Goal: Task Accomplishment & Management: Manage account settings

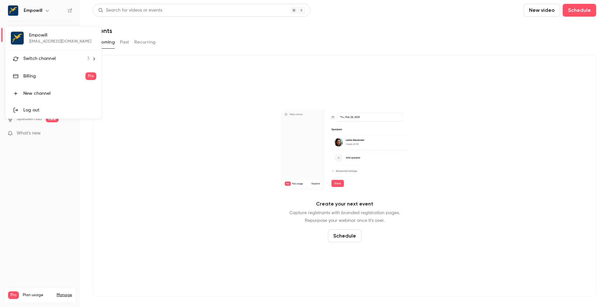
click at [98, 60] on li "Switch channel 3" at bounding box center [53, 58] width 96 height 17
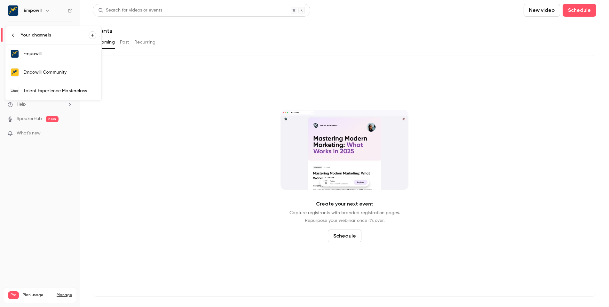
click at [75, 93] on div "Talent Experience Masterclass" at bounding box center [59, 91] width 73 height 6
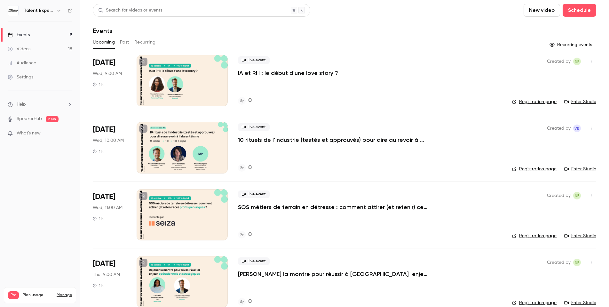
click at [55, 11] on button "button" at bounding box center [59, 11] width 8 height 8
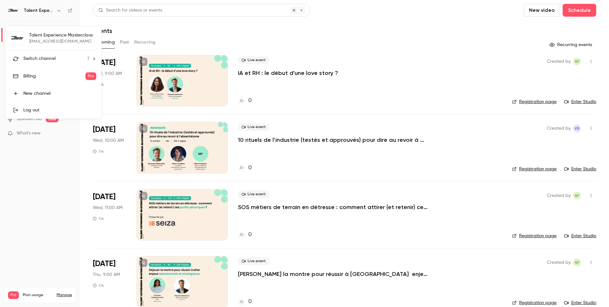
click at [340, 113] on div at bounding box center [304, 153] width 609 height 307
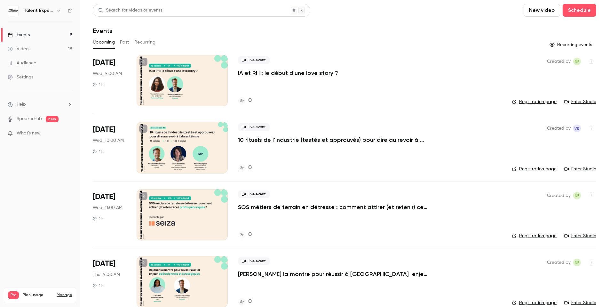
click at [529, 101] on link "Registration page" at bounding box center [534, 102] width 44 height 6
click at [214, 92] on div at bounding box center [182, 80] width 91 height 51
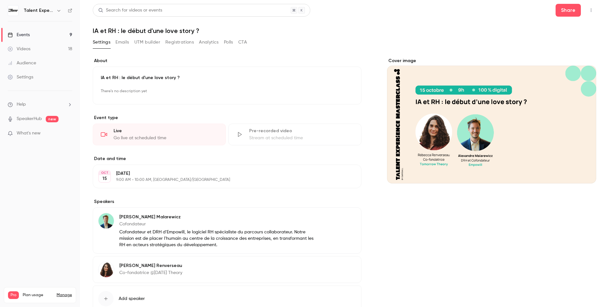
scroll to position [10, 0]
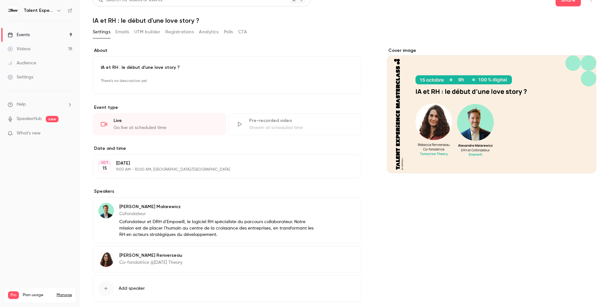
click at [187, 30] on button "Registrations" at bounding box center [179, 32] width 28 height 10
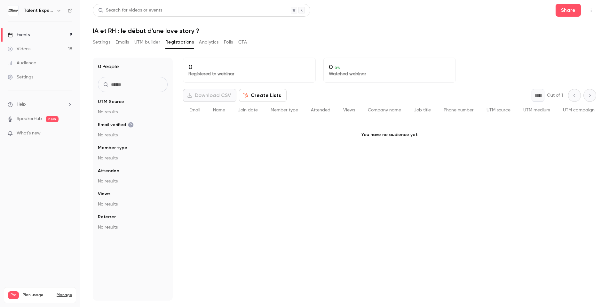
click at [24, 34] on div "Events" at bounding box center [19, 35] width 22 height 6
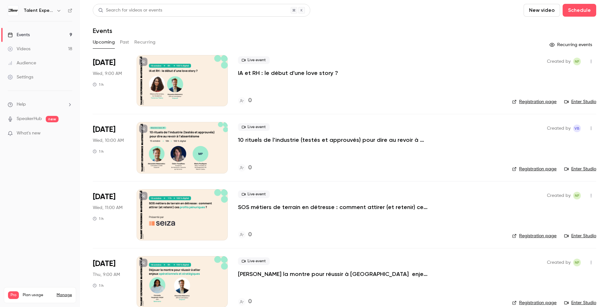
click at [130, 44] on div "Upcoming Past Recurring" at bounding box center [345, 42] width 504 height 10
click at [129, 43] on button "Past" at bounding box center [124, 42] width 9 height 10
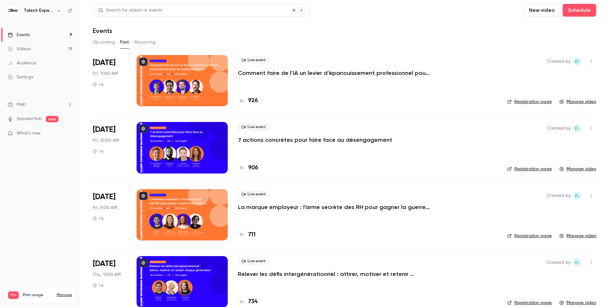
click at [185, 67] on div at bounding box center [182, 80] width 91 height 51
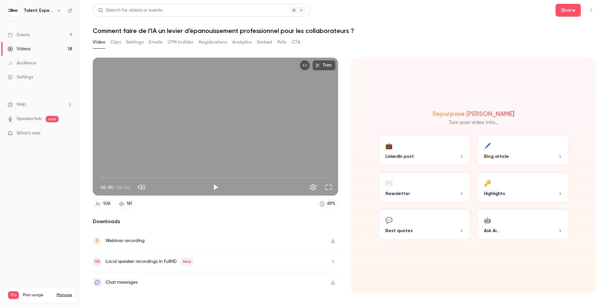
click at [225, 43] on button "Registrations" at bounding box center [213, 42] width 28 height 10
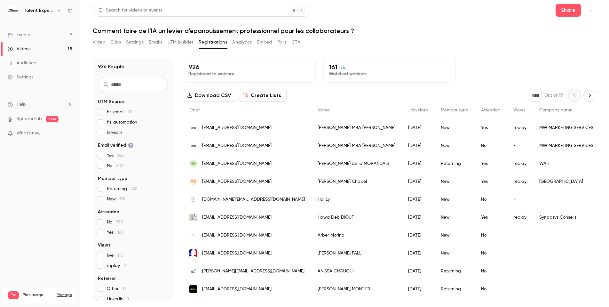
click at [249, 44] on button "Analytics" at bounding box center [242, 42] width 20 height 10
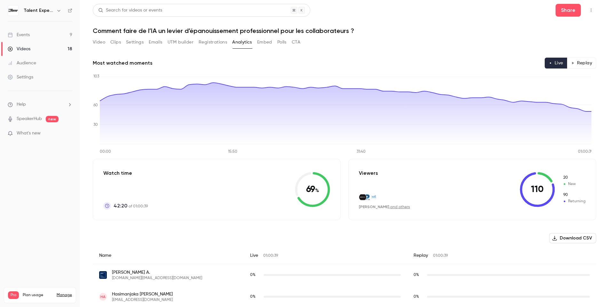
click at [154, 44] on button "Emails" at bounding box center [155, 42] width 13 height 10
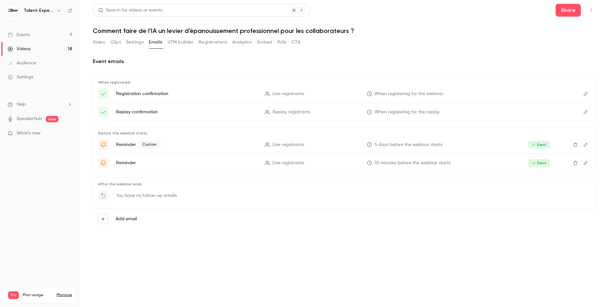
click at [142, 44] on button "Settings" at bounding box center [135, 42] width 18 height 10
